Goal: Transaction & Acquisition: Book appointment/travel/reservation

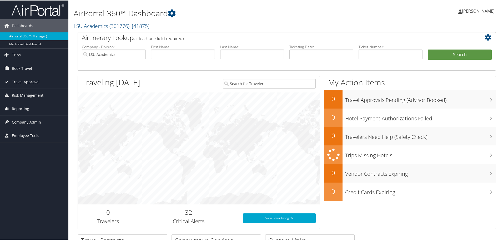
click at [47, 173] on div "Dashboards AirPortal 360™ (Manager) My Travel Dashboard Trips Airtinerary® Look…" at bounding box center [252, 171] width 505 height 343
click at [27, 70] on span "Book Travel" at bounding box center [22, 67] width 20 height 13
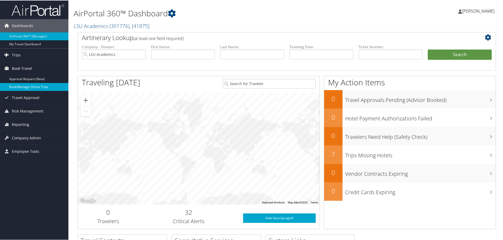
click at [32, 86] on link "Book/Manage Online Trips" at bounding box center [34, 86] width 68 height 8
